Goal: Information Seeking & Learning: Learn about a topic

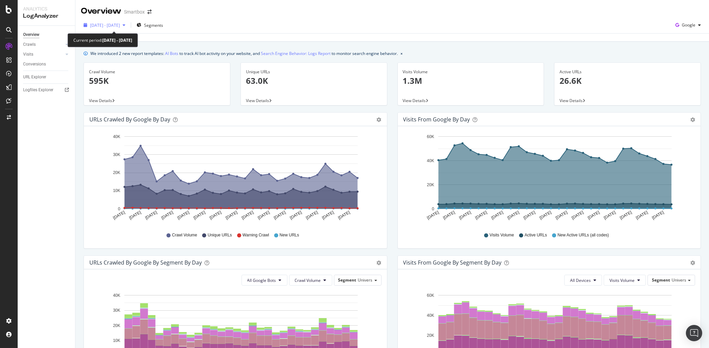
click at [100, 25] on span "2023 Sep. 29th - Oct. 28th" at bounding box center [105, 25] width 30 height 6
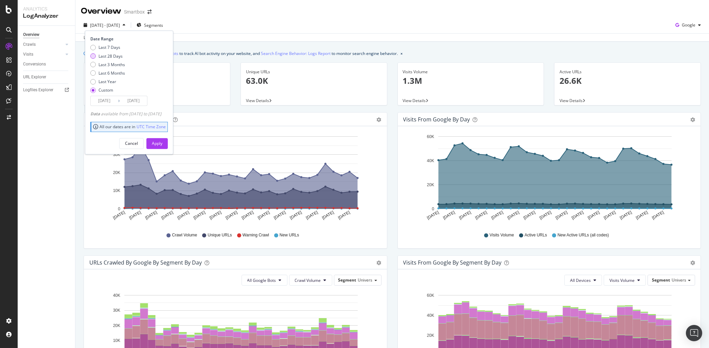
click at [115, 57] on div "Last 28 Days" at bounding box center [110, 56] width 24 height 6
type input "[DATE]"
click at [162, 142] on div "Apply" at bounding box center [157, 144] width 11 height 6
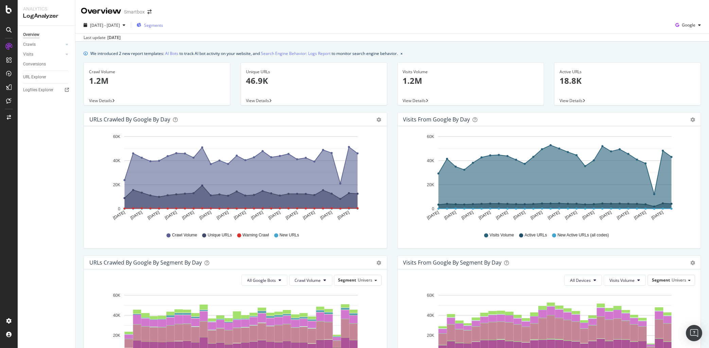
click at [163, 23] on span "Segments" at bounding box center [153, 25] width 19 height 6
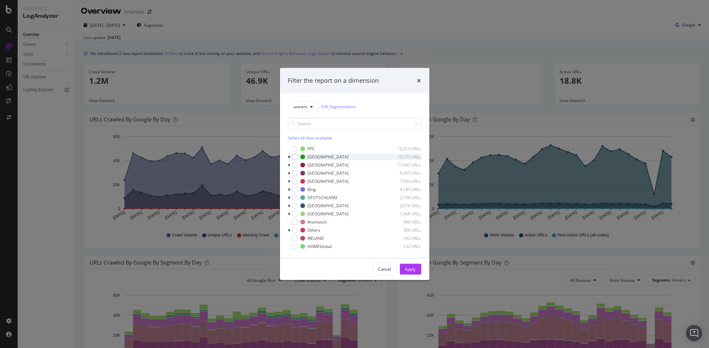
click at [289, 157] on icon "modal" at bounding box center [289, 157] width 2 height 4
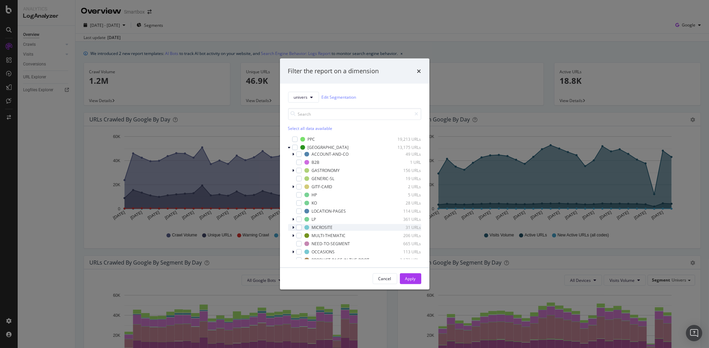
click at [293, 227] on icon "modal" at bounding box center [293, 227] width 2 height 4
click at [11, 321] on div "Filter the report on a dimension univers Edit Segmentation Select all data avai…" at bounding box center [354, 174] width 709 height 348
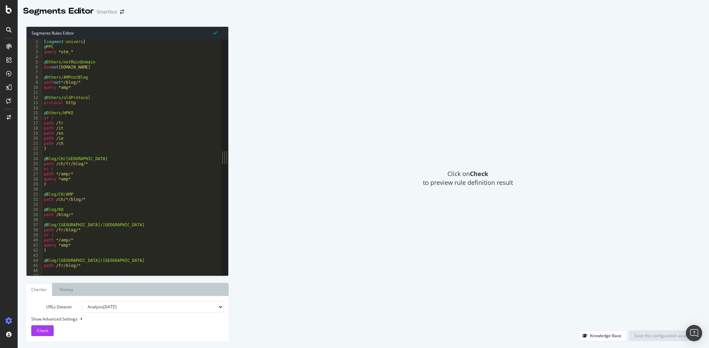
click at [140, 91] on div "[ segment : univers ] @ PPC query *utm_* @ Others/notMainDomain dom not www.sma…" at bounding box center [135, 162] width 186 height 247
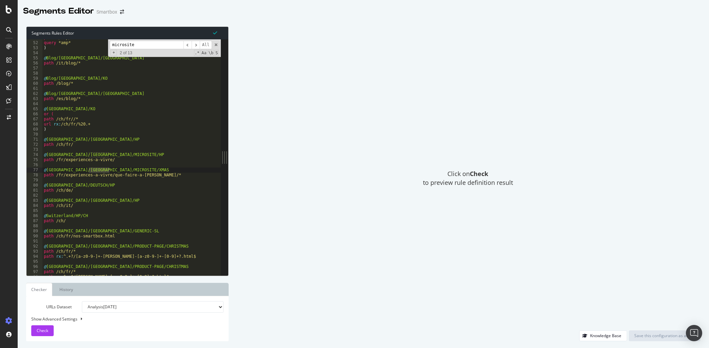
type input "microsite"
click at [56, 161] on div "path */amp/* query *amp* ) @ Blog/ITALY/OK path /it/blog/* @ Blog/SPAIN/KO path…" at bounding box center [135, 158] width 186 height 247
click at [56, 176] on div "path */amp/* query *amp* ) @ Blog/ITALY/OK path /it/blog/* @ Blog/SPAIN/KO path…" at bounding box center [135, 158] width 186 height 247
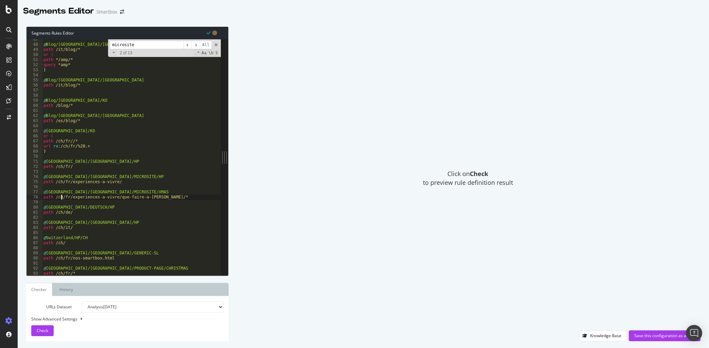
scroll to position [173, 0]
type textarea "path /ch/fr/experiences-a-vivre/que-faire-a-noel/*"
click at [143, 48] on input "microsite" at bounding box center [147, 45] width 74 height 8
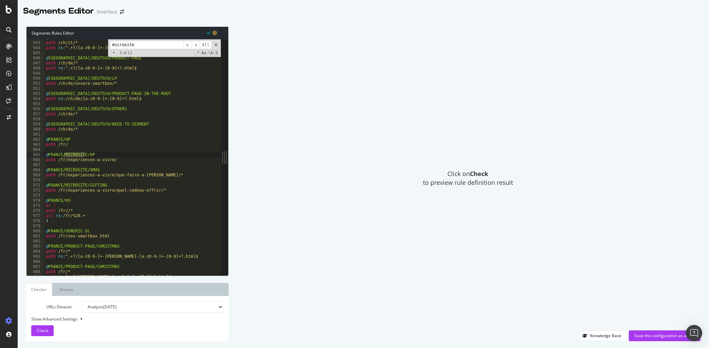
scroll to position [3502, 0]
click at [36, 328] on button "Check" at bounding box center [42, 331] width 22 height 11
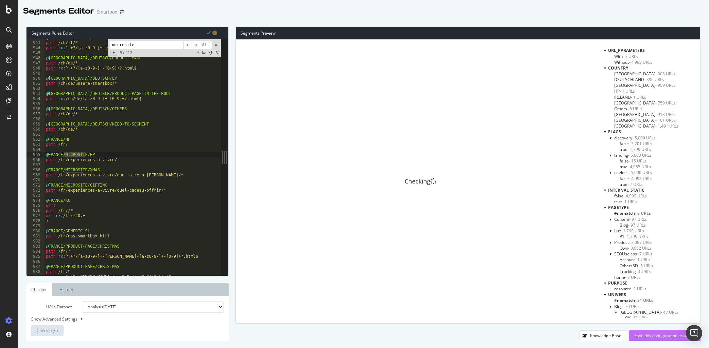
click at [669, 337] on div "Save this configuration as active" at bounding box center [664, 336] width 61 height 6
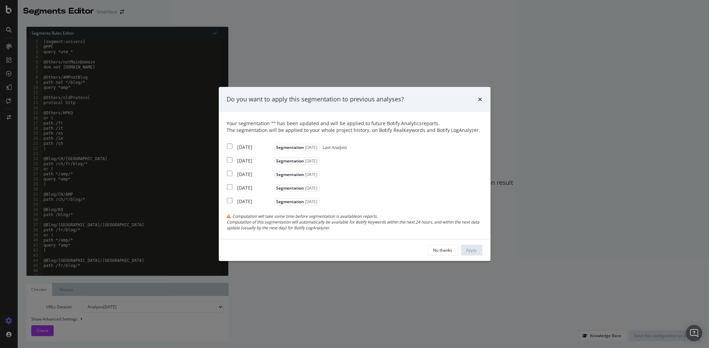
click at [236, 148] on div "2025 Sep. 15th Segmentation 2025-09-11 Last Analysis" at bounding box center [287, 146] width 120 height 8
checkbox input "true"
click at [236, 159] on div "2025 Sep. 8th Segmentation 2025-09-11" at bounding box center [274, 160] width 94 height 8
checkbox input "true"
click at [236, 171] on div "2025 Sep. 1st Segmentation 2025-09-11" at bounding box center [274, 173] width 94 height 8
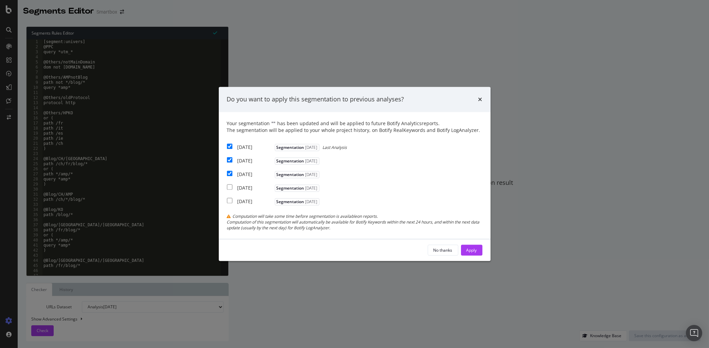
checkbox input "true"
click at [478, 252] on button "Apply" at bounding box center [471, 250] width 21 height 11
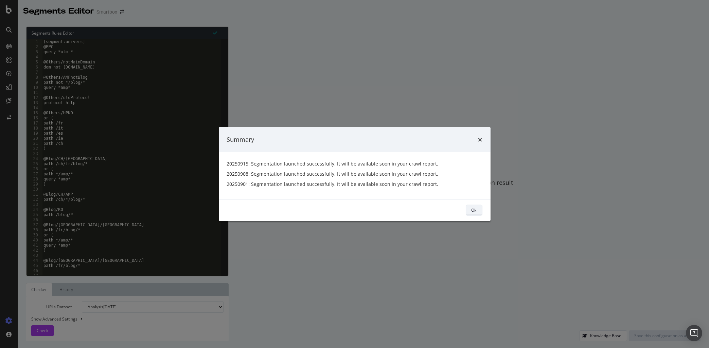
click at [470, 211] on button "Ok" at bounding box center [474, 210] width 17 height 11
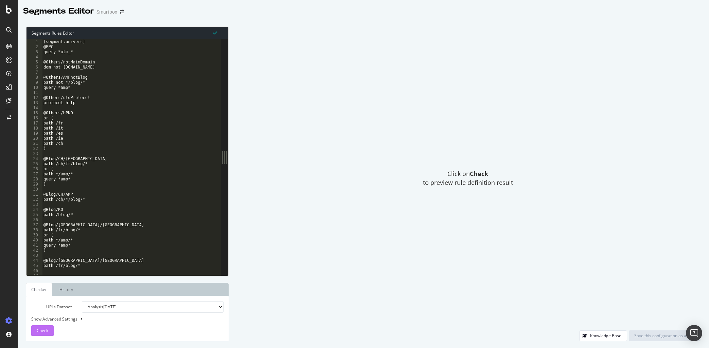
click at [45, 333] on span "Check" at bounding box center [43, 331] width 12 height 6
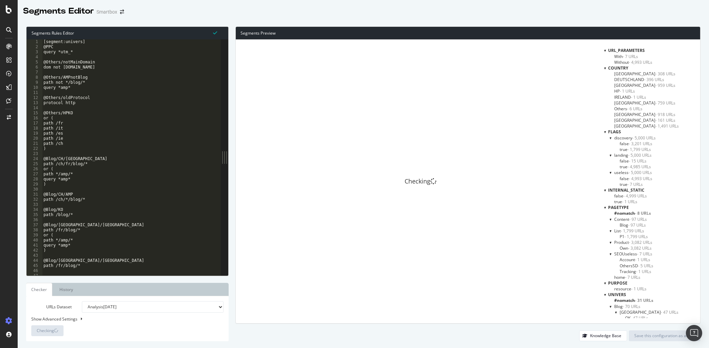
click at [605, 133] on div at bounding box center [605, 132] width 2 height 6
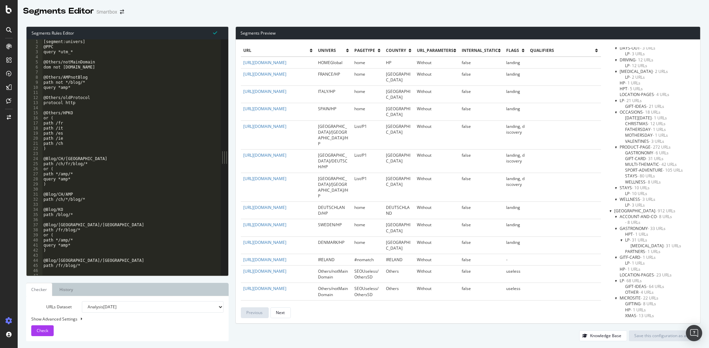
scroll to position [446, 0]
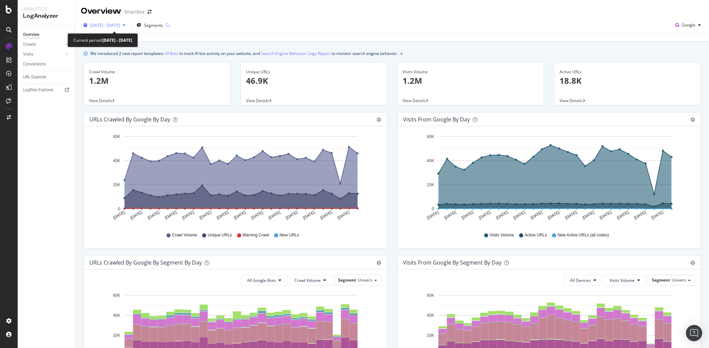
click at [120, 26] on span "[DATE] - [DATE]" at bounding box center [105, 25] width 30 height 6
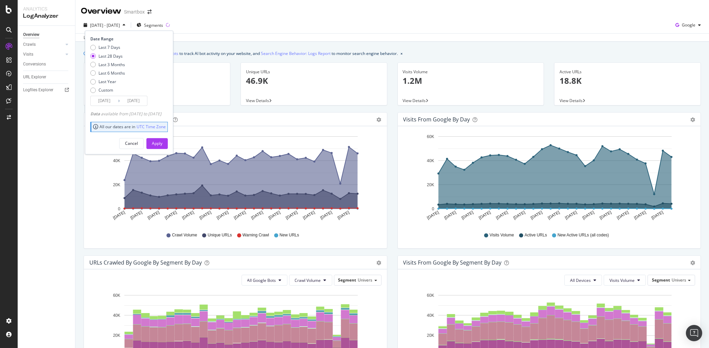
click at [242, 21] on div "[DATE] - [DATE] Segments Date Range Last 7 Days Last 28 Days Last 3 Months Last…" at bounding box center [391, 27] width 633 height 14
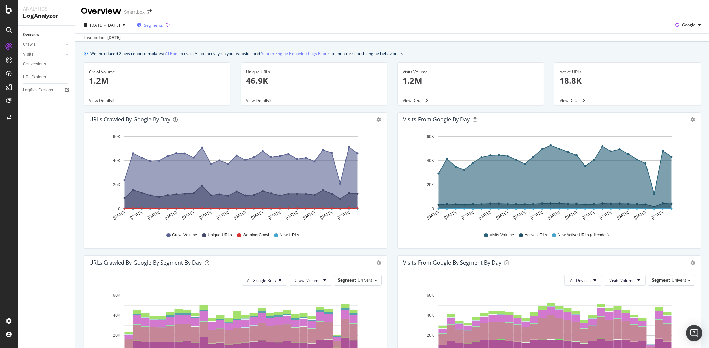
click at [163, 27] on span "Segments" at bounding box center [153, 25] width 19 height 6
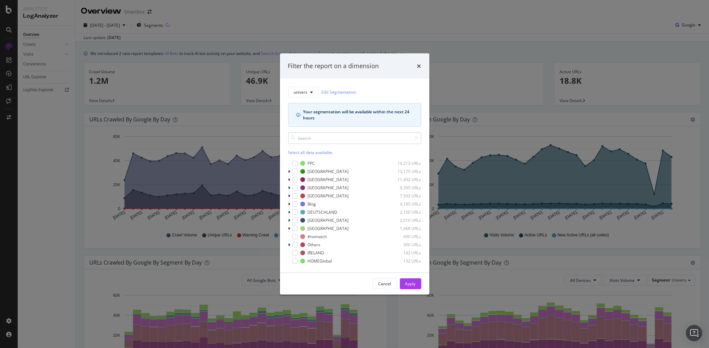
click at [305, 142] on input "modal" at bounding box center [354, 138] width 133 height 12
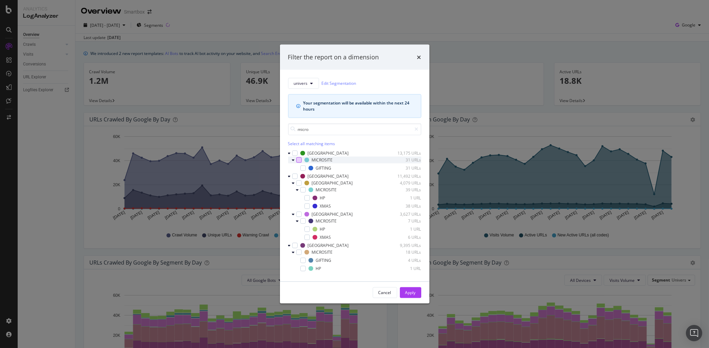
type input "micro"
click at [296, 160] on div "modal" at bounding box center [298, 159] width 5 height 5
click at [302, 190] on div "modal" at bounding box center [302, 189] width 5 height 5
click at [301, 222] on div "modal" at bounding box center [302, 220] width 5 height 5
click at [298, 253] on div "modal" at bounding box center [298, 252] width 5 height 5
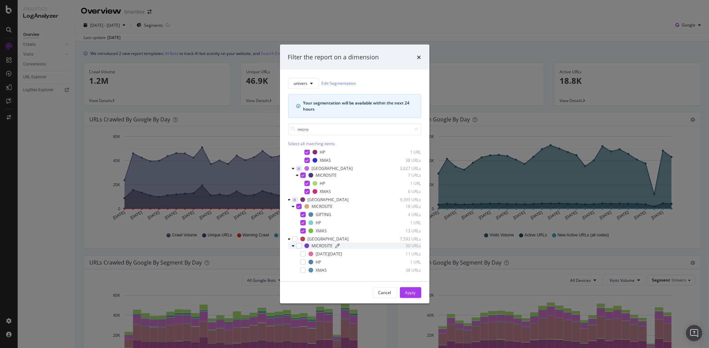
scroll to position [46, 0]
click at [299, 247] on div "modal" at bounding box center [298, 245] width 5 height 5
click at [410, 289] on div "Apply" at bounding box center [410, 293] width 11 height 10
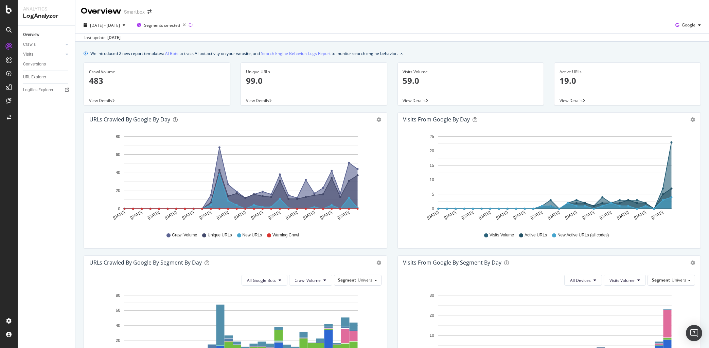
click at [416, 81] on p "59.0" at bounding box center [471, 81] width 136 height 12
